Goal: Information Seeking & Learning: Understand process/instructions

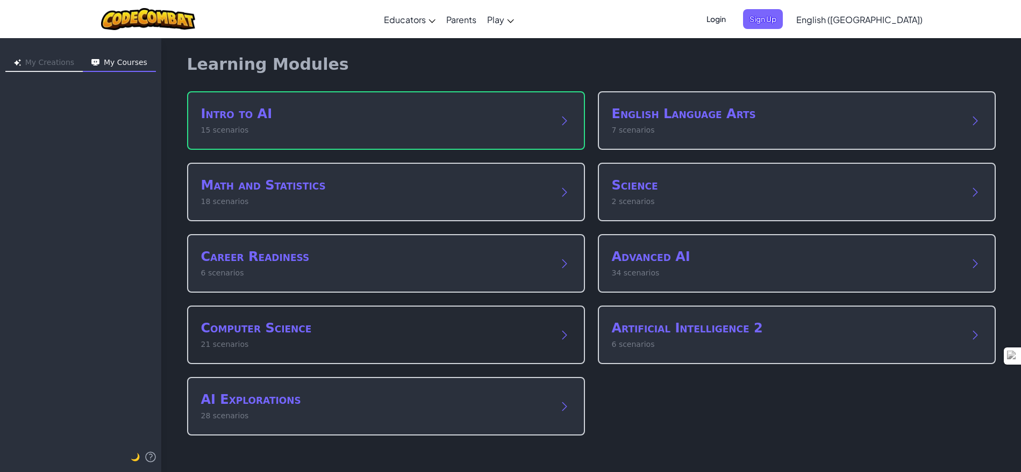
click at [301, 333] on h2 "Computer Science" at bounding box center [375, 328] width 348 height 17
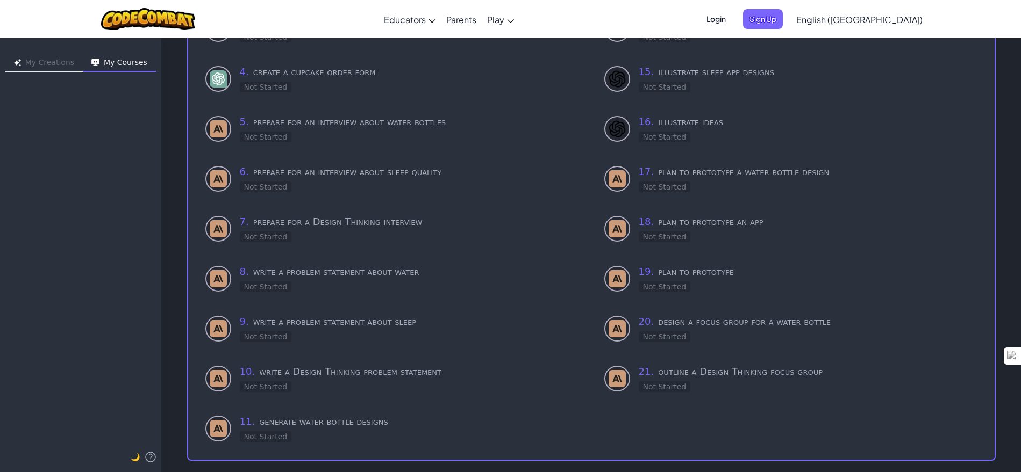
scroll to position [257, 0]
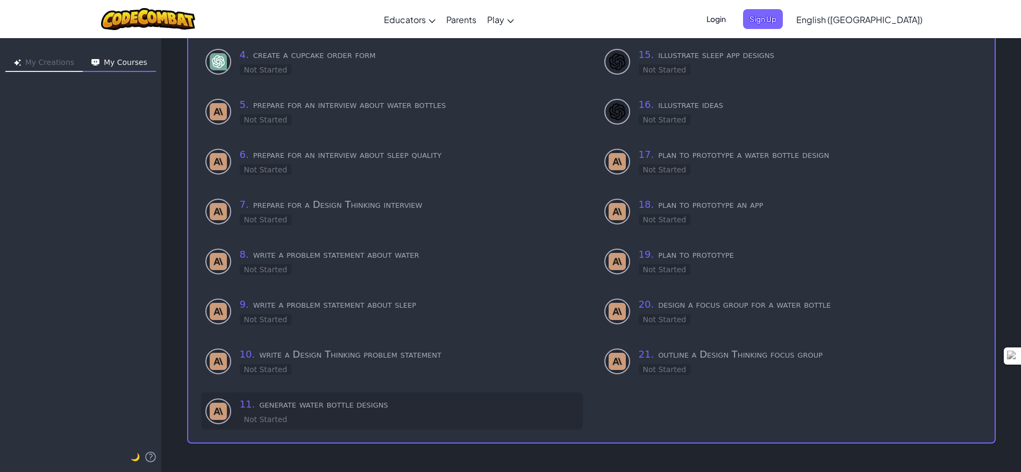
click at [311, 404] on h3 "11 . generate water bottle designs" at bounding box center [409, 404] width 339 height 15
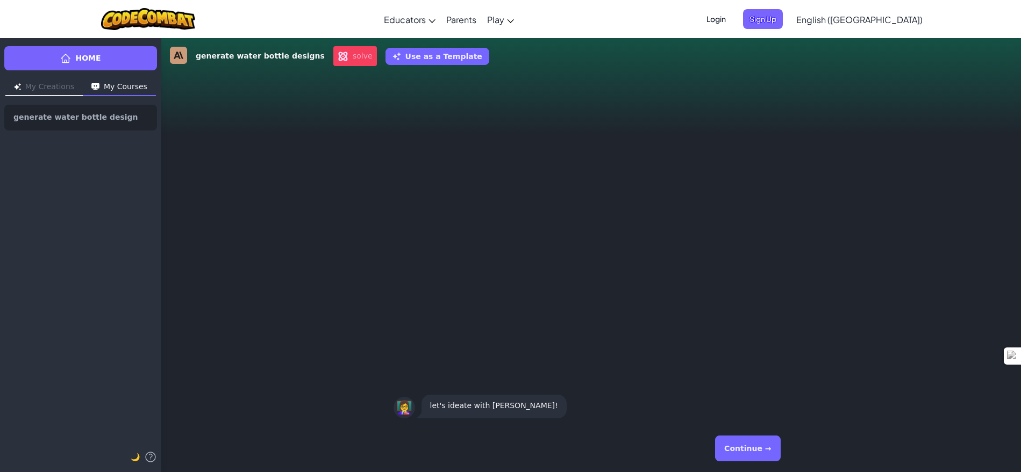
click at [751, 450] on button "Continue →" at bounding box center [747, 449] width 65 height 26
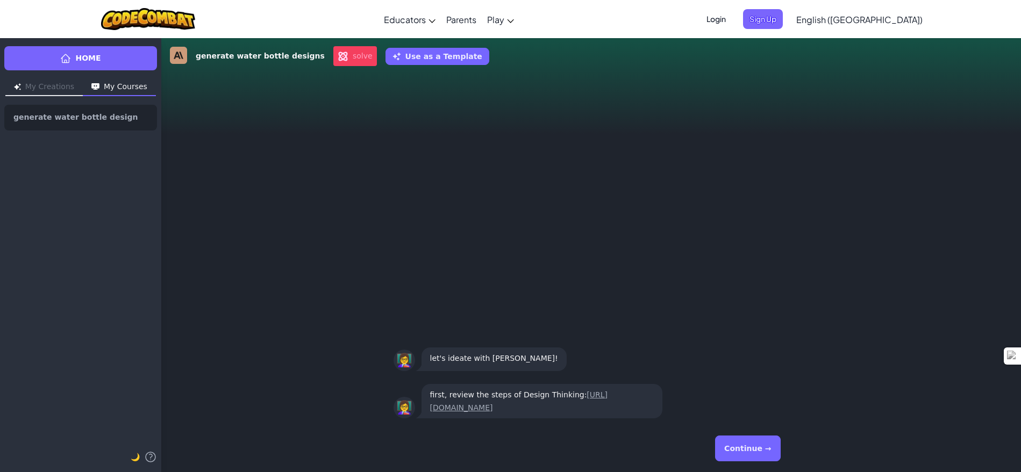
click at [382, 180] on div "👩‍🏫 first, review the steps of Design Thinking: [URL][DOMAIN_NAME] 👩‍🏫 let's id…" at bounding box center [590, 250] width 859 height 350
click at [514, 399] on link "[URL][DOMAIN_NAME]" at bounding box center [519, 401] width 178 height 21
